Goal: Task Accomplishment & Management: Complete application form

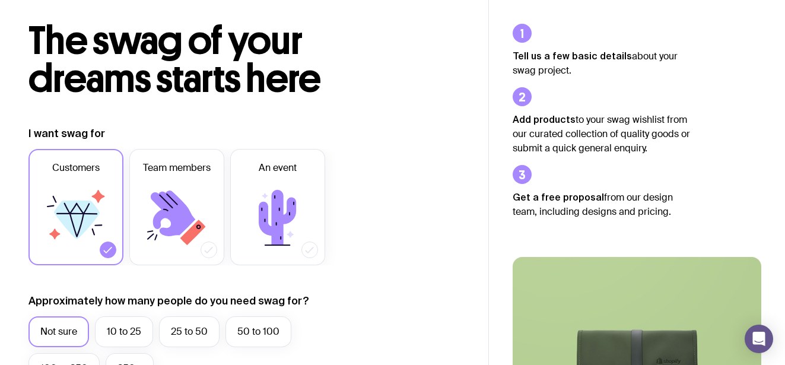
scroll to position [59, 0]
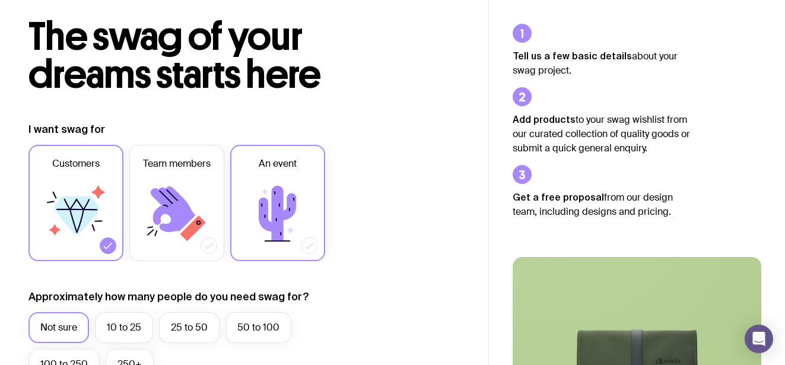
click at [272, 212] on icon at bounding box center [277, 213] width 37 height 55
click at [0, 0] on input "An event" at bounding box center [0, 0] width 0 height 0
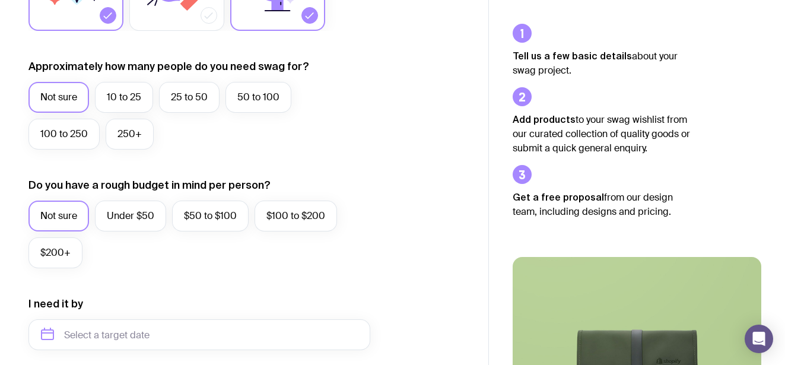
scroll to position [301, 0]
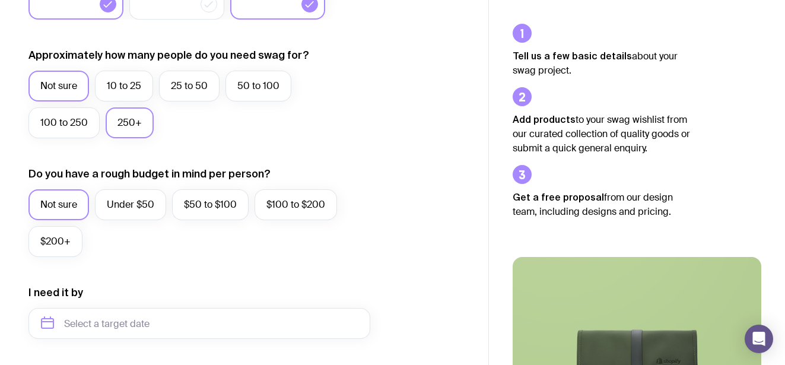
click at [130, 125] on label "250+" at bounding box center [130, 122] width 48 height 31
click at [0, 0] on input "250+" at bounding box center [0, 0] width 0 height 0
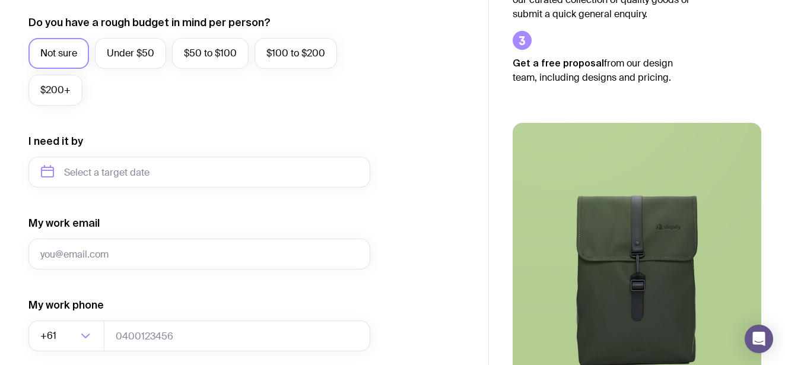
scroll to position [462, 0]
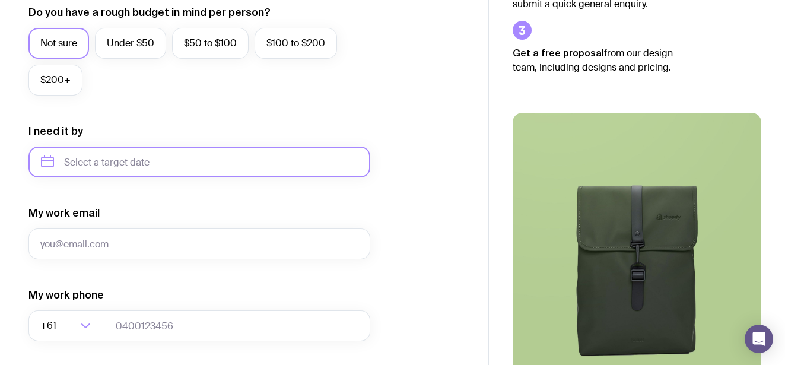
click at [136, 164] on input "text" at bounding box center [199, 162] width 342 height 31
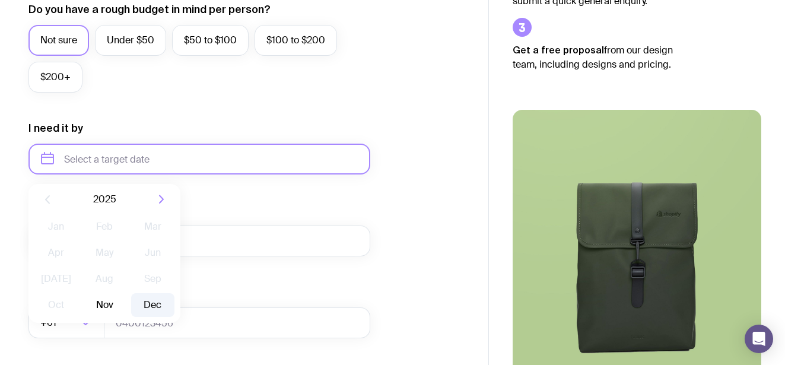
scroll to position [483, 0]
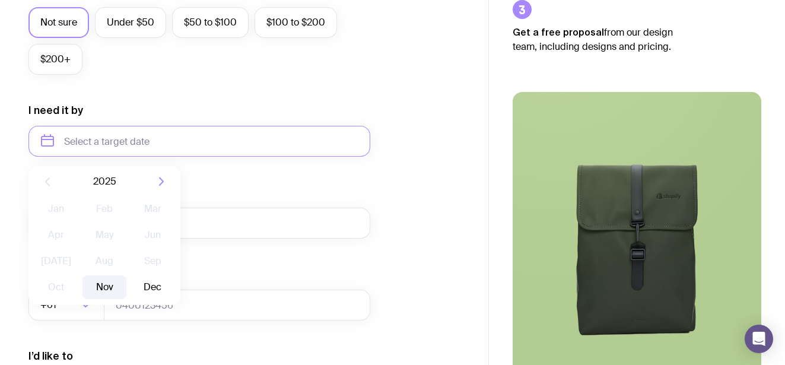
click at [104, 290] on button "Nov" at bounding box center [103, 287] width 43 height 24
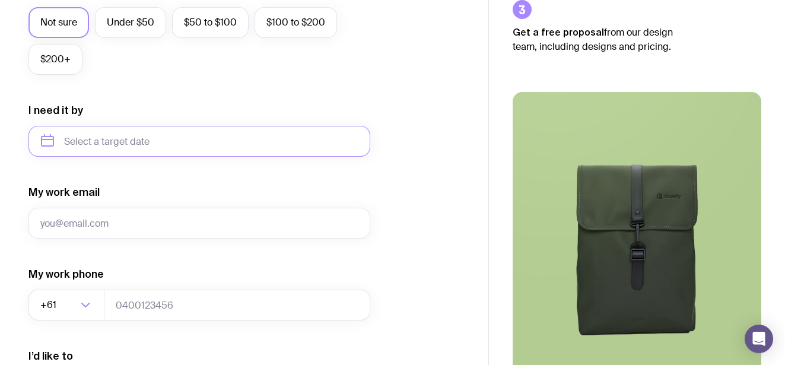
type input "[DATE]"
click at [166, 144] on input "[DATE]" at bounding box center [199, 141] width 342 height 31
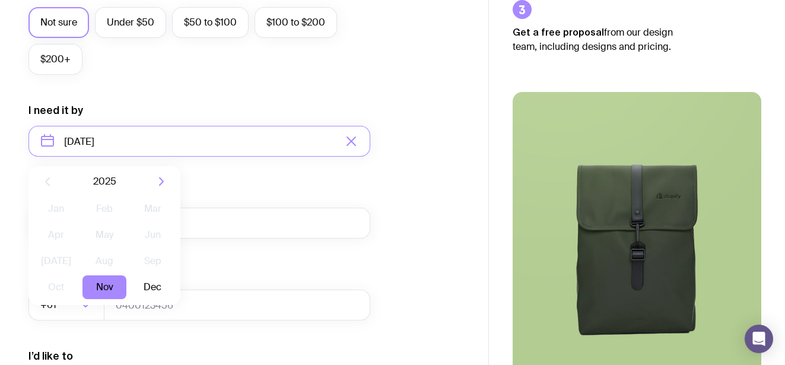
click at [213, 175] on form "I want swag for Customers Team members An event Approximately how many people d…" at bounding box center [199, 86] width 342 height 775
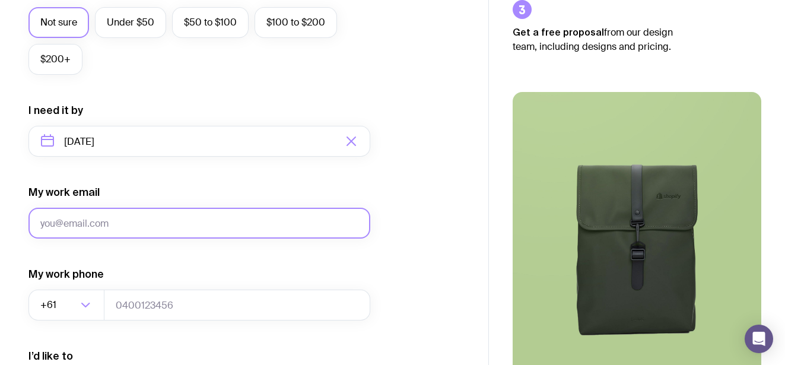
click at [145, 224] on input "My work email" at bounding box center [199, 223] width 342 height 31
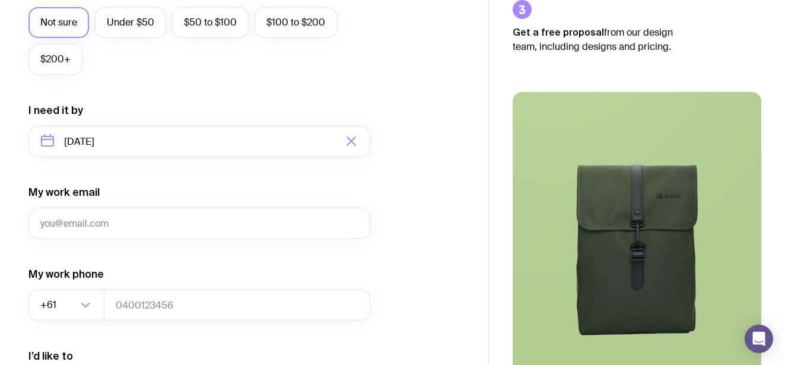
click at [139, 256] on form "I want swag for Customers Team members An event Approximately how many people d…" at bounding box center [199, 86] width 342 height 775
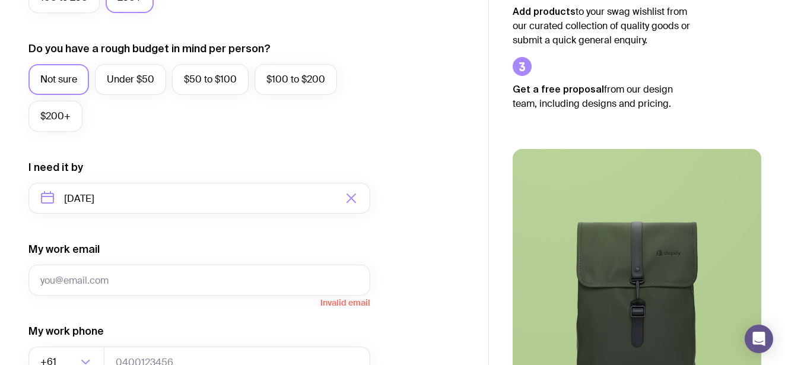
scroll to position [414, 0]
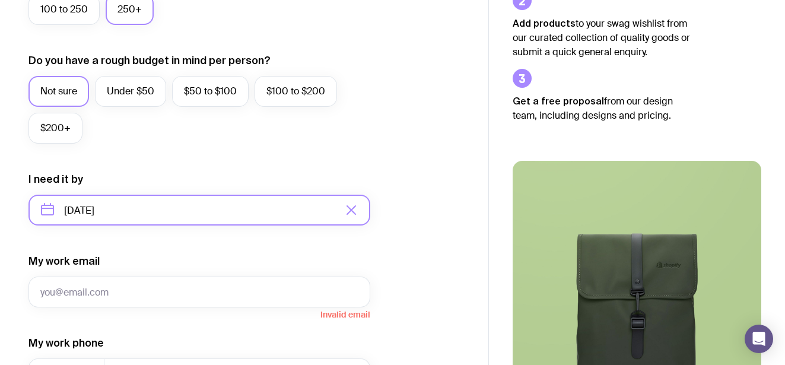
click at [131, 214] on input "[DATE]" at bounding box center [199, 210] width 342 height 31
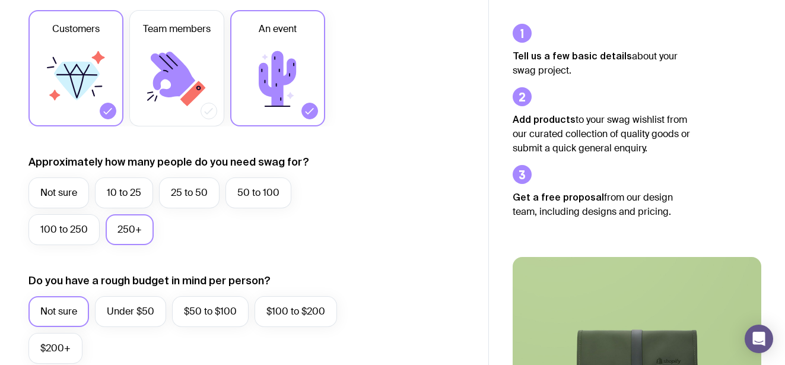
scroll to position [0, 0]
